Goal: Transaction & Acquisition: Purchase product/service

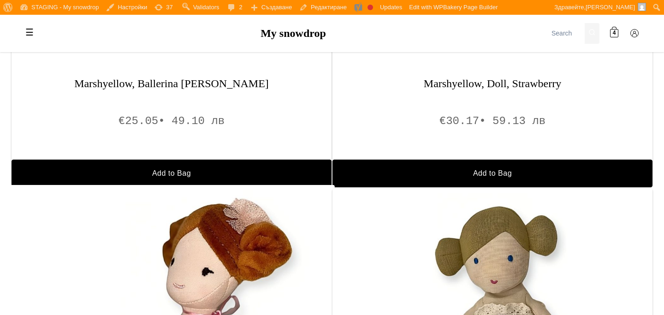
scroll to position [823, 0]
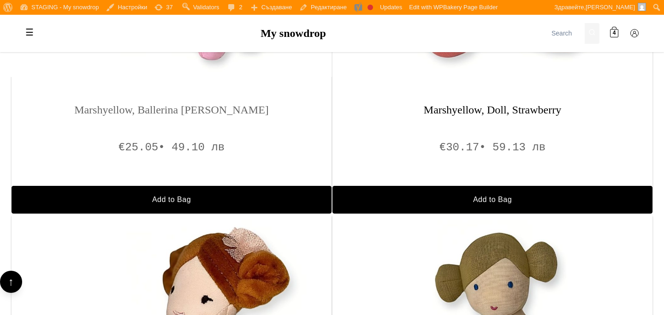
click at [200, 105] on h3 "Marshyellow, Ballerina Doll, Grace" at bounding box center [172, 109] width 320 height 13
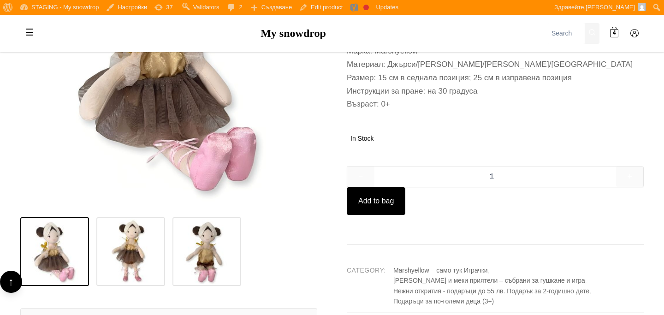
scroll to position [553, 0]
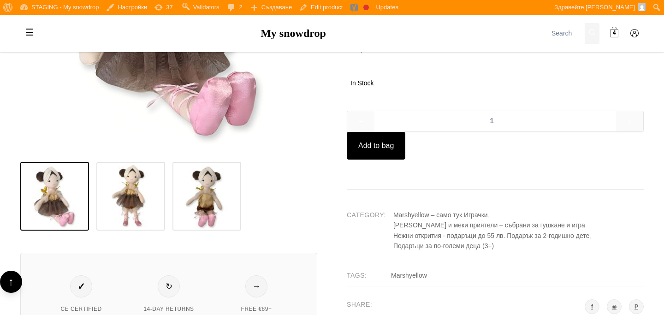
click at [613, 33] on span "4" at bounding box center [614, 33] width 3 height 9
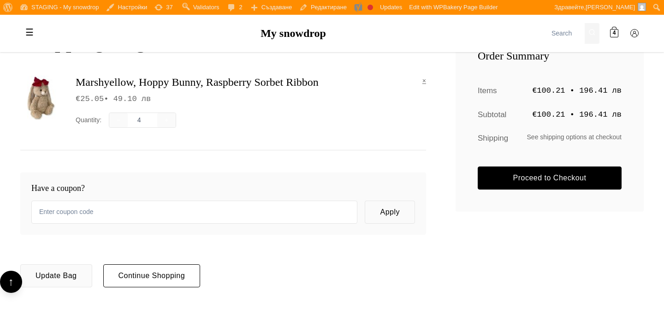
scroll to position [172, 0]
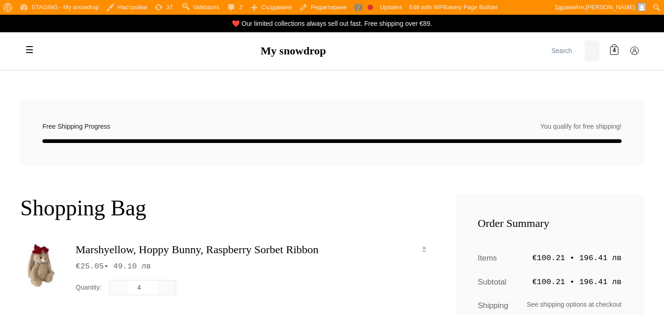
scroll to position [172, 0]
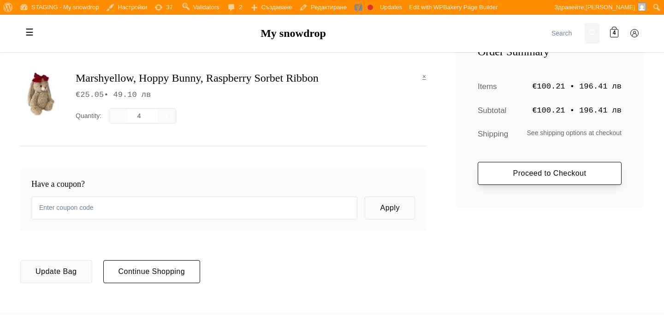
click at [493, 181] on link "Proceed to Checkout" at bounding box center [550, 173] width 144 height 23
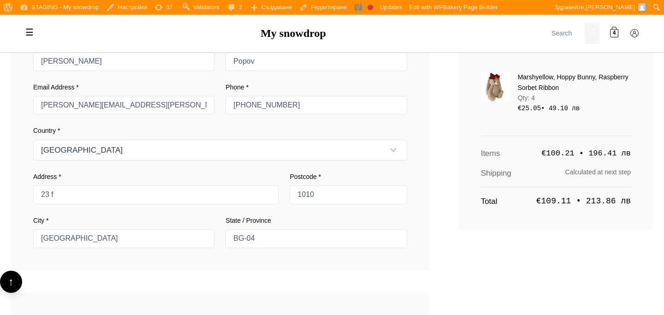
scroll to position [595, 0]
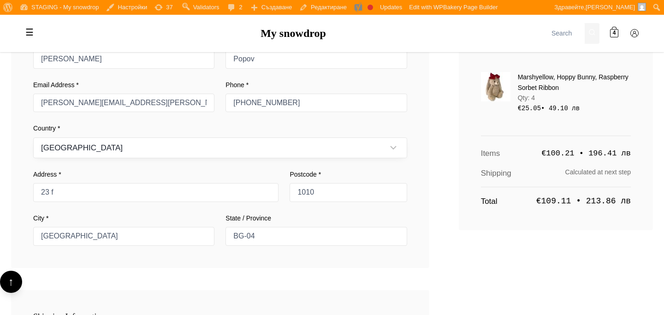
click at [272, 147] on select "Austria Belgium Bulgaria Croatia Czechia Denmark" at bounding box center [220, 147] width 374 height 21
click at [33, 137] on select "Austria Belgium Bulgaria Croatia Czechia Denmark" at bounding box center [220, 147] width 374 height 21
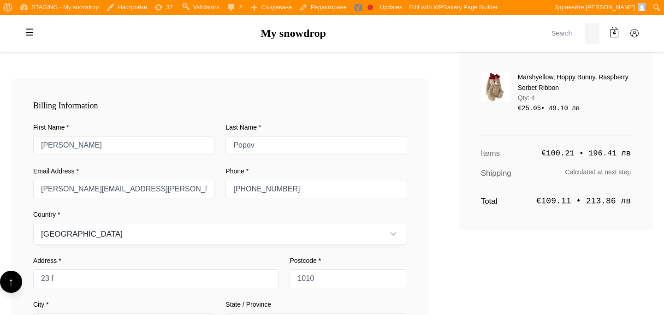
scroll to position [514, 0]
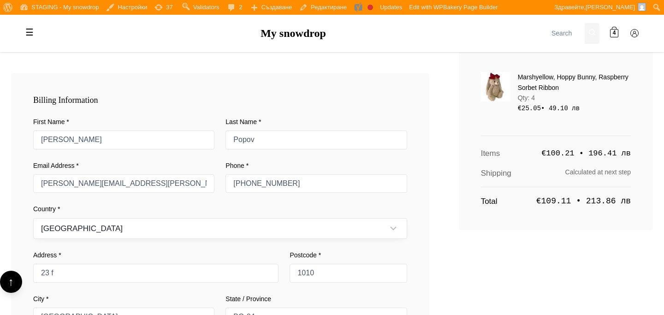
click at [251, 235] on select "Austria Belgium Bulgaria Croatia Czechia Denmark" at bounding box center [220, 228] width 374 height 21
select select "AT"
click at [33, 218] on select "Austria Belgium Bulgaria Croatia Czechia Denmark" at bounding box center [220, 228] width 374 height 21
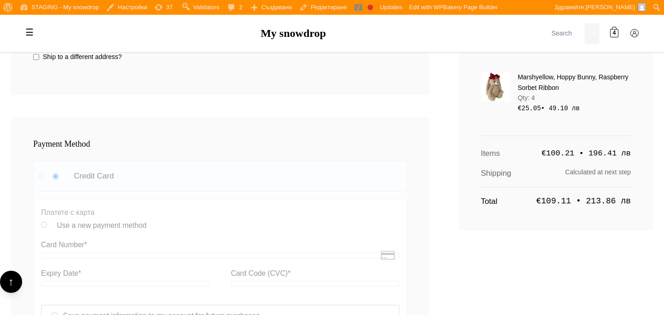
scroll to position [875, 0]
click at [254, 206] on div at bounding box center [220, 299] width 374 height 277
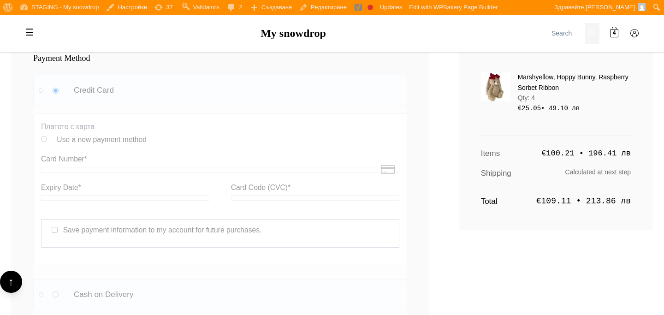
click at [254, 206] on div at bounding box center [220, 213] width 374 height 277
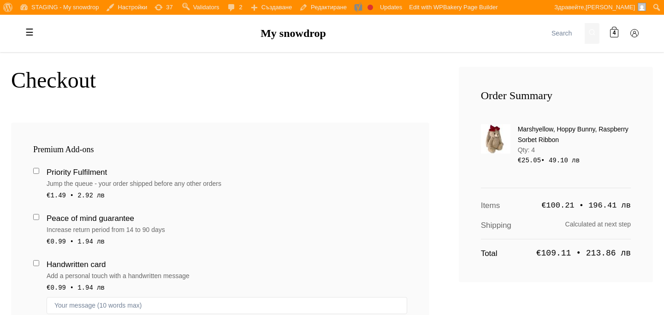
scroll to position [127, 0]
click at [38, 171] on input "Priority Fulfilment Jump the queue - your order shipped before any other orders…" at bounding box center [36, 171] width 6 height 6
checkbox input "true"
click at [38, 225] on label "Peace of mind guarantee Increase return period from 14 to 90 days €0.99 • 1.94 …" at bounding box center [220, 230] width 374 height 35
click at [38, 220] on input "Peace of mind guarantee Increase return period from 14 to 90 days €0.99 • 1.94 …" at bounding box center [36, 217] width 6 height 6
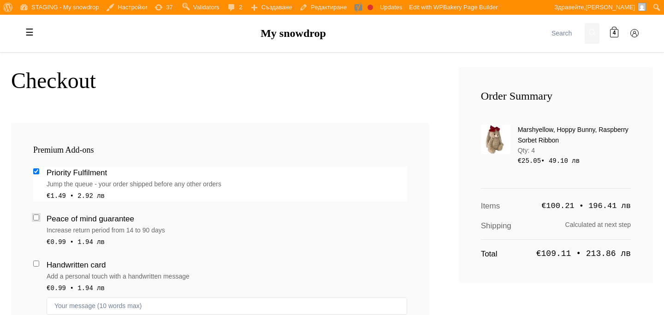
checkbox input "true"
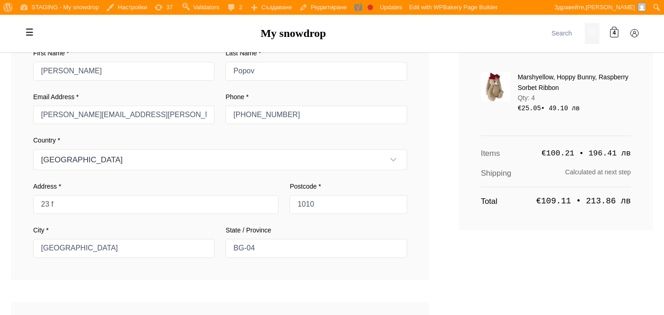
scroll to position [585, 0]
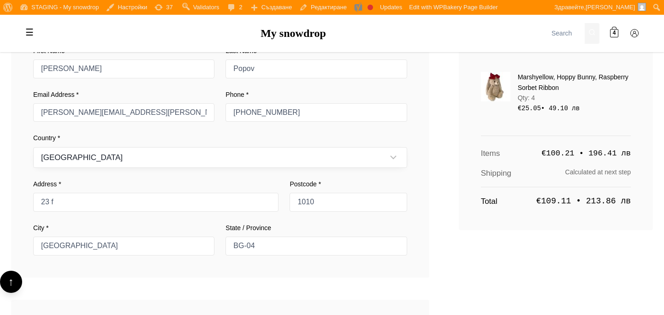
click at [312, 161] on select "Austria Belgium Bulgaria Croatia Czechia Denmark" at bounding box center [220, 157] width 374 height 21
click at [33, 147] on select "Austria Belgium Bulgaria Croatia Czechia Denmark" at bounding box center [220, 157] width 374 height 21
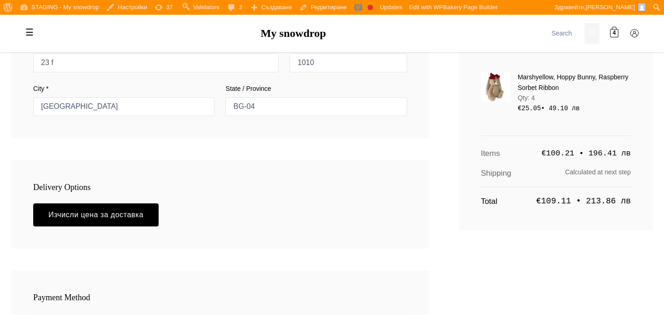
scroll to position [755, 0]
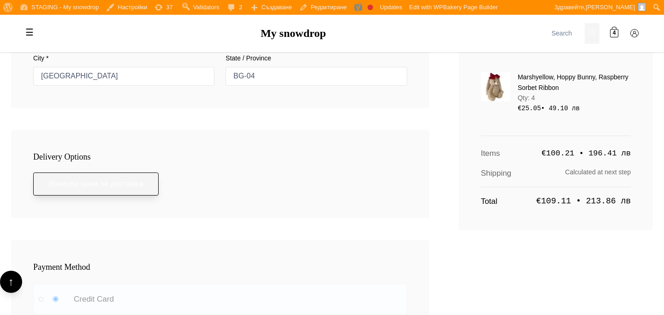
click at [132, 185] on button "Изчисли цена за доставка" at bounding box center [95, 183] width 125 height 23
click at [132, 180] on button "Изчисли цена за доставка" at bounding box center [95, 183] width 125 height 23
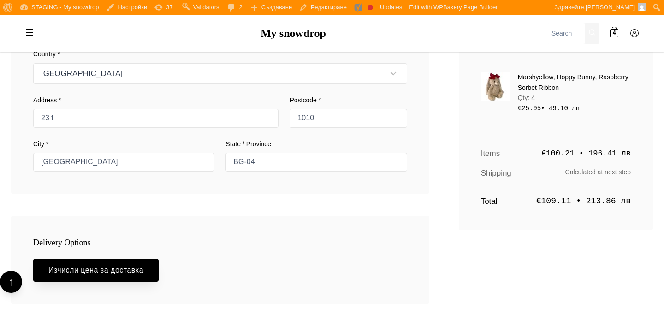
scroll to position [634, 0]
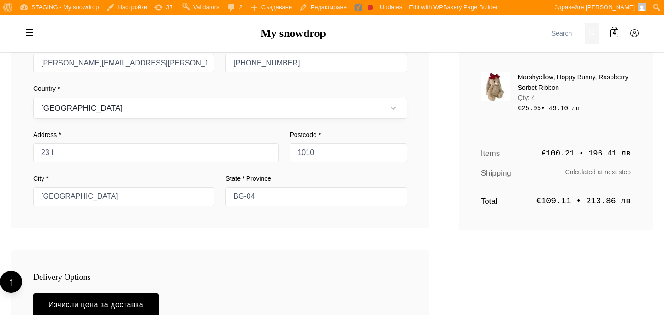
click at [234, 107] on select "Austria Belgium Bulgaria Croatia Czechia Denmark" at bounding box center [220, 108] width 374 height 21
select select "AT"
click at [33, 98] on select "Austria Belgium Bulgaria Croatia Czechia Denmark" at bounding box center [220, 108] width 374 height 21
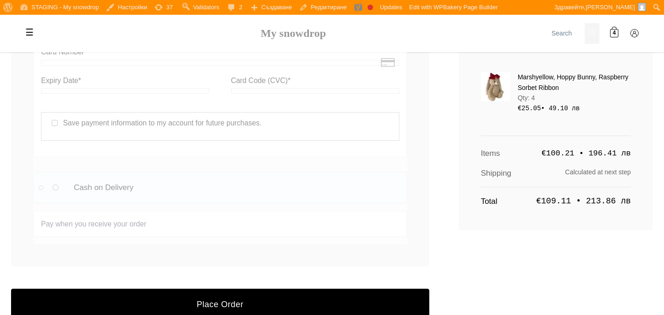
scroll to position [1090, 0]
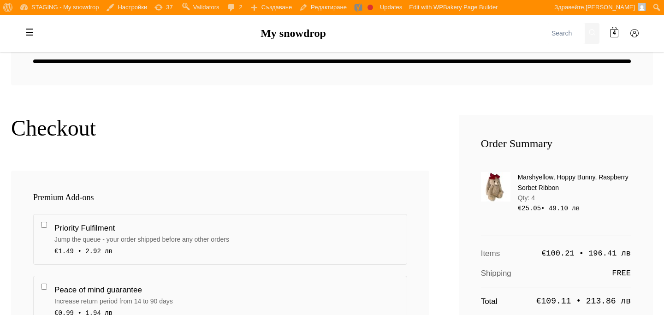
scroll to position [14, 0]
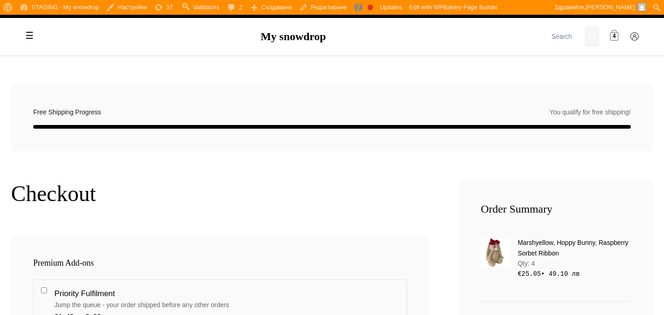
click at [617, 40] on span at bounding box center [614, 37] width 8 height 8
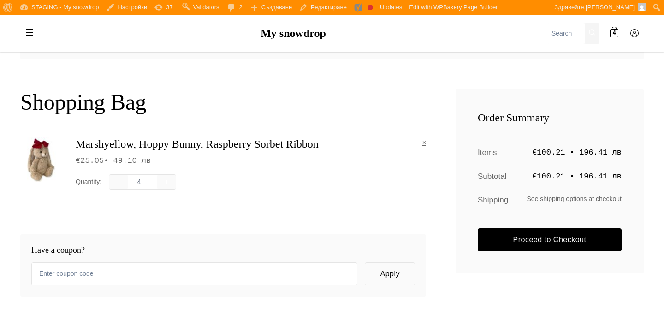
scroll to position [192, 0]
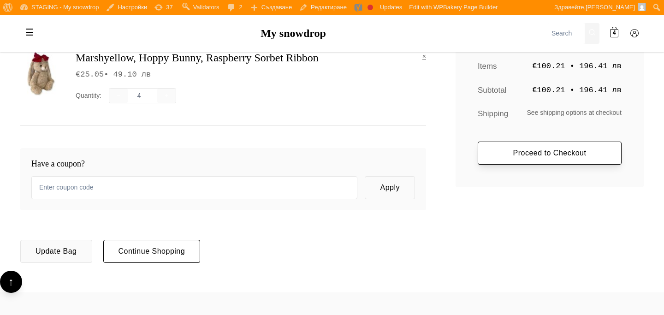
click at [514, 151] on link "Proceed to Checkout" at bounding box center [550, 153] width 144 height 23
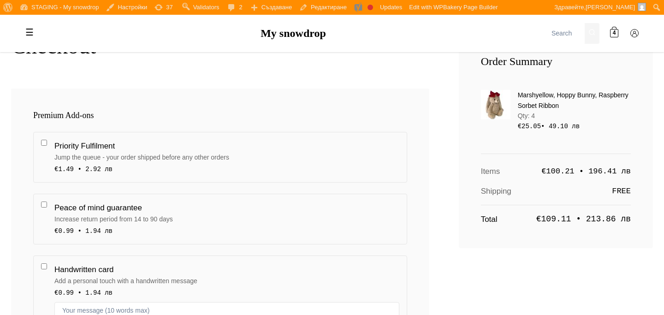
scroll to position [207, 0]
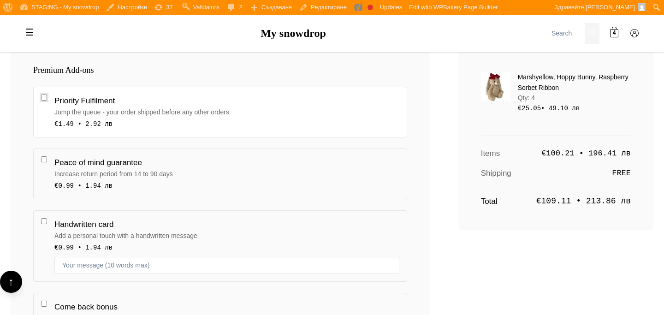
click at [43, 98] on input"] "Priority Fulfilment Jump the queue - your order shipped before any other orders…" at bounding box center [44, 98] width 6 height 6
checkbox input"] "true"
click at [47, 159] on input"] "Peace of mind guarantee Increase return period from 14 to 90 days €0.99 • 1.94 …" at bounding box center [44, 159] width 6 height 6
checkbox input"] "true"
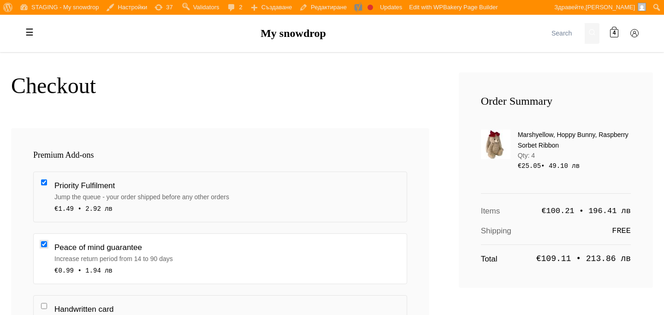
scroll to position [127, 0]
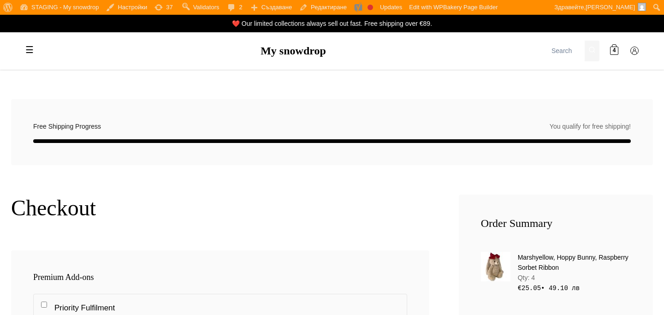
scroll to position [127, 0]
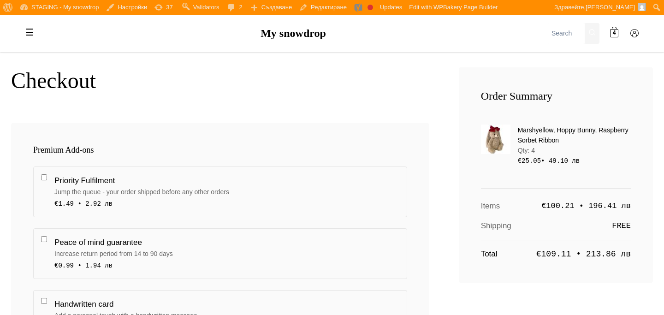
radio input "true"
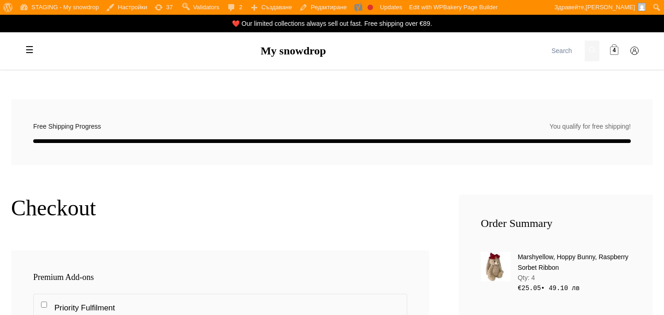
click at [613, 50] on span "4" at bounding box center [614, 51] width 3 height 9
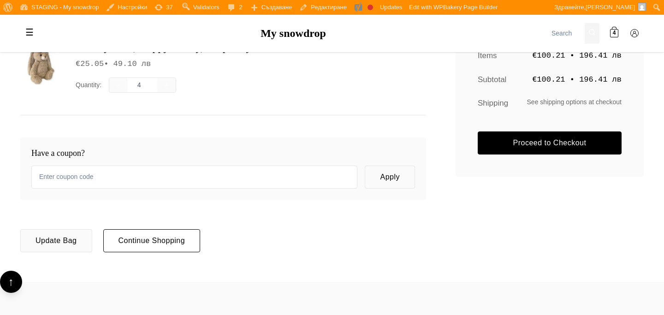
scroll to position [206, 0]
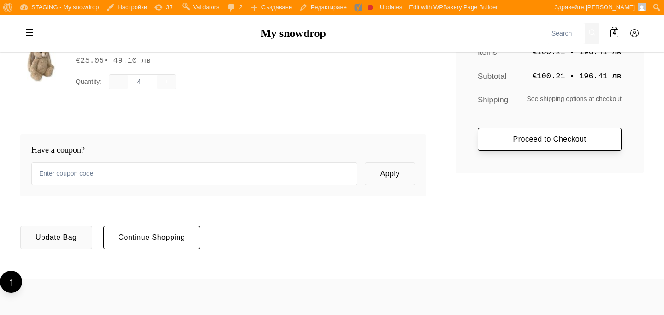
click at [501, 144] on link "Proceed to Checkout" at bounding box center [550, 139] width 144 height 23
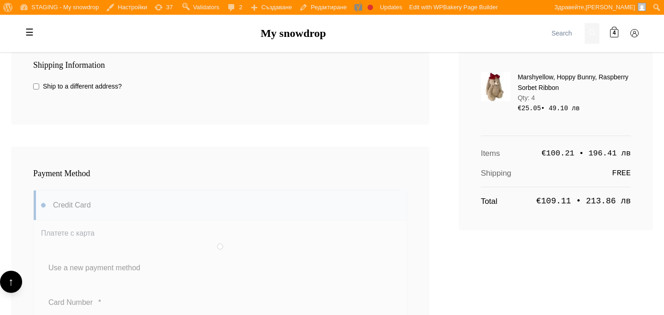
scroll to position [994, 0]
